Goal: Navigation & Orientation: Go to known website

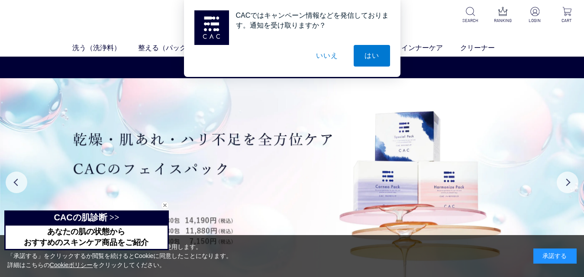
click at [325, 58] on button "いいえ" at bounding box center [326, 56] width 43 height 22
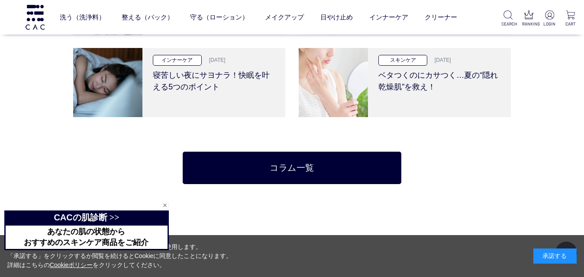
scroll to position [1861, 0]
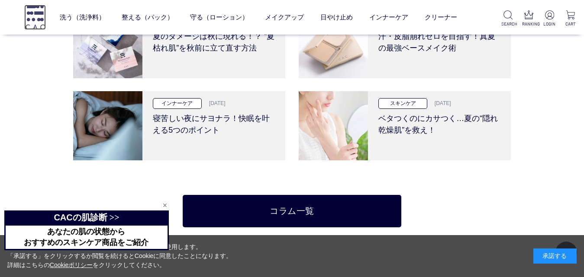
click at [35, 14] on img at bounding box center [35, 17] width 22 height 25
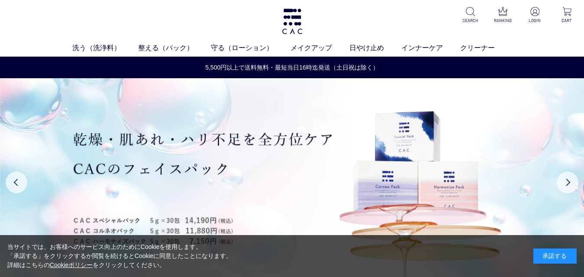
click at [548, 259] on div "承諾する" at bounding box center [554, 256] width 43 height 15
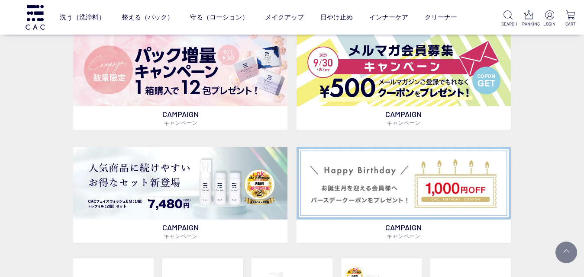
scroll to position [476, 0]
